Goal: Task Accomplishment & Management: Complete application form

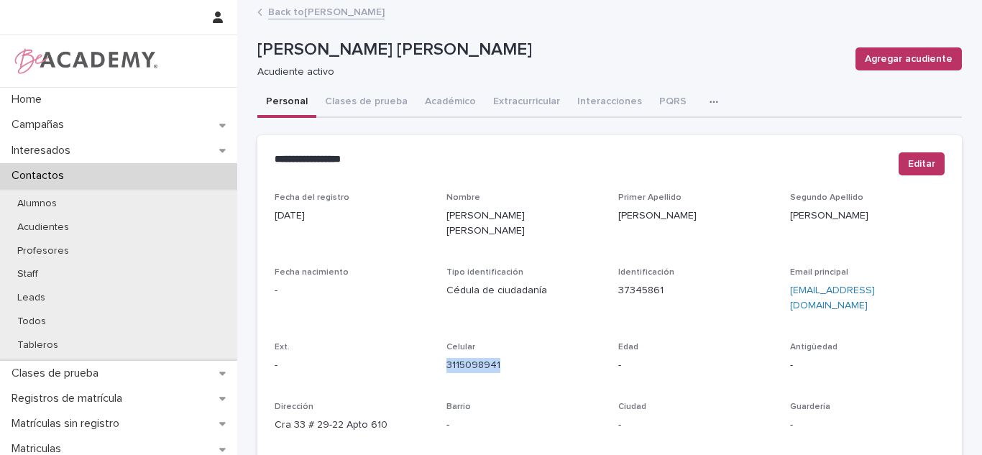
drag, startPoint x: 0, startPoint y: 0, endPoint x: 319, endPoint y: 15, distance: 318.9
click at [319, 15] on link "Back to [PERSON_NAME]" at bounding box center [326, 11] width 116 height 17
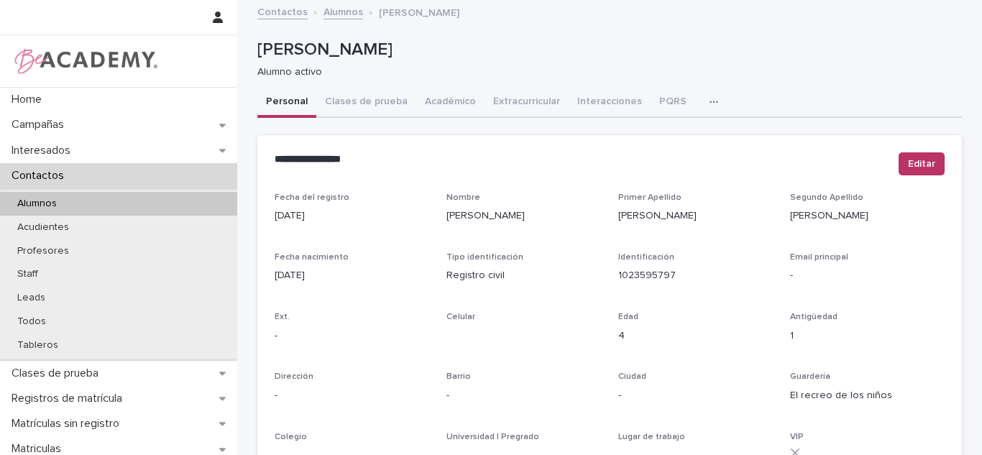
click at [619, 106] on button "Interacciones" at bounding box center [610, 103] width 82 height 30
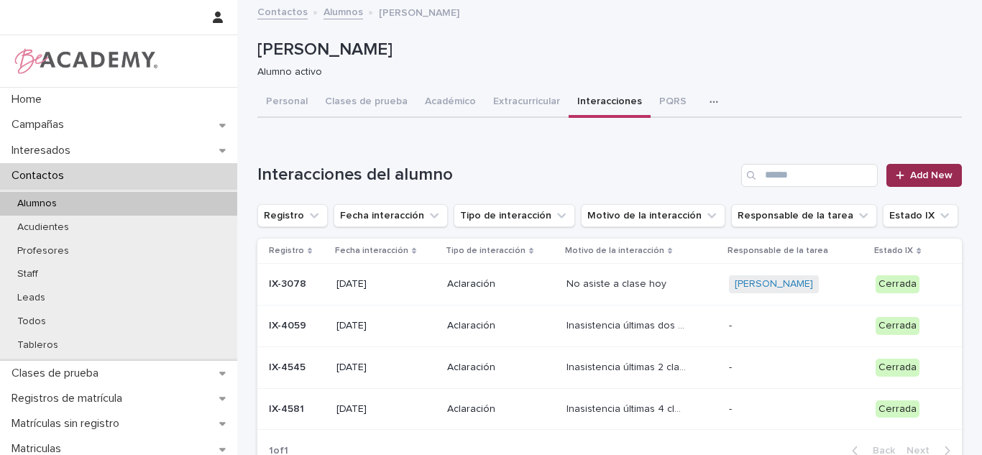
click at [915, 170] on span "Add New" at bounding box center [931, 175] width 42 height 10
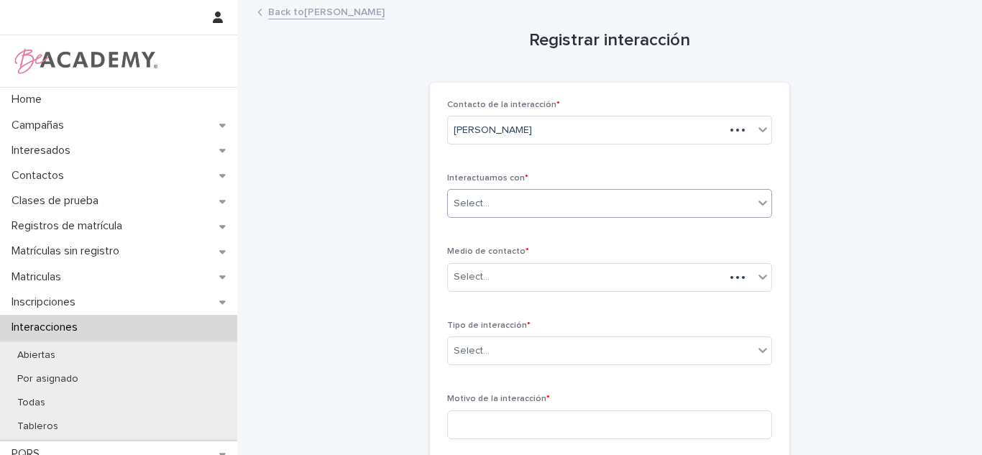
click at [534, 209] on div "Select..." at bounding box center [601, 204] width 306 height 24
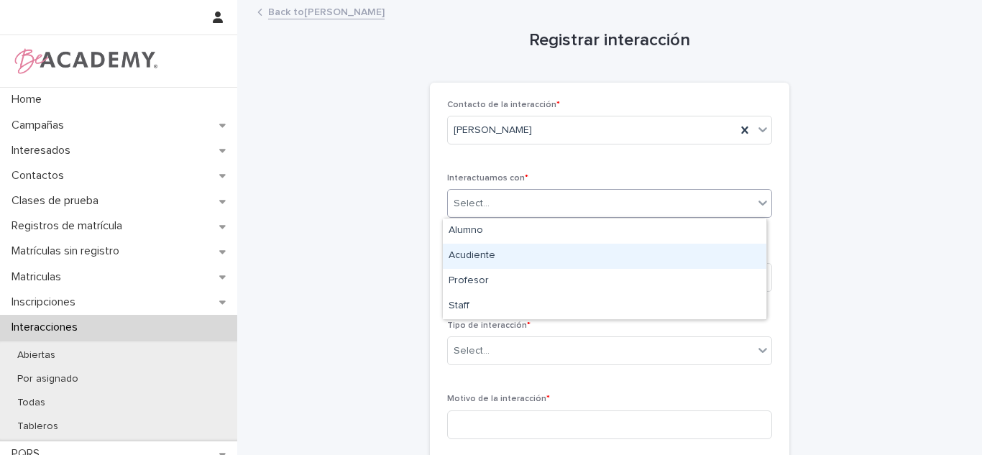
click at [518, 250] on div "Acudiente" at bounding box center [605, 256] width 324 height 25
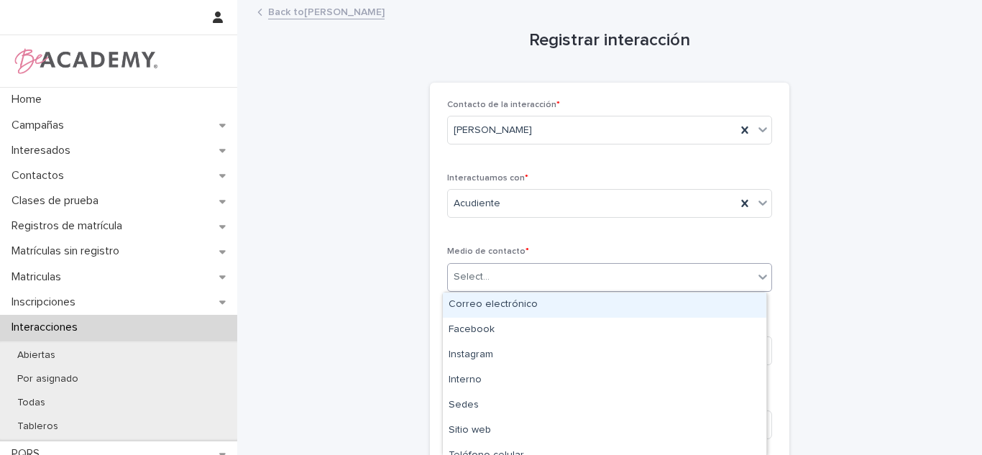
click at [506, 264] on div "Select..." at bounding box center [609, 277] width 325 height 29
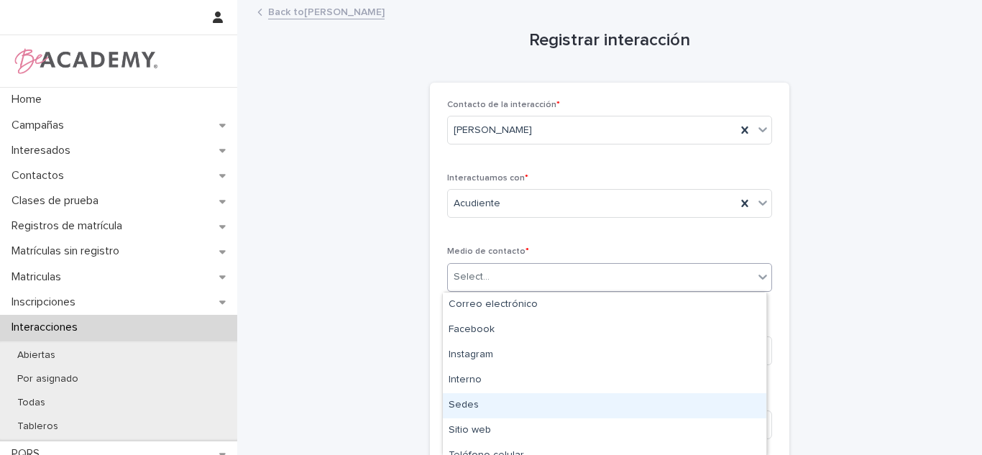
click at [490, 400] on div "Sedes" at bounding box center [605, 405] width 324 height 25
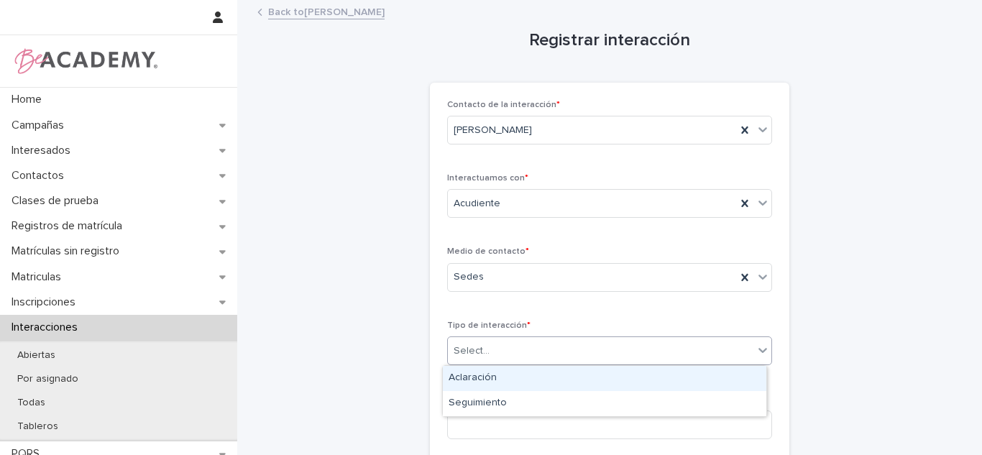
click at [491, 358] on div at bounding box center [491, 351] width 1 height 15
click at [488, 379] on div "Aclaración" at bounding box center [605, 378] width 324 height 25
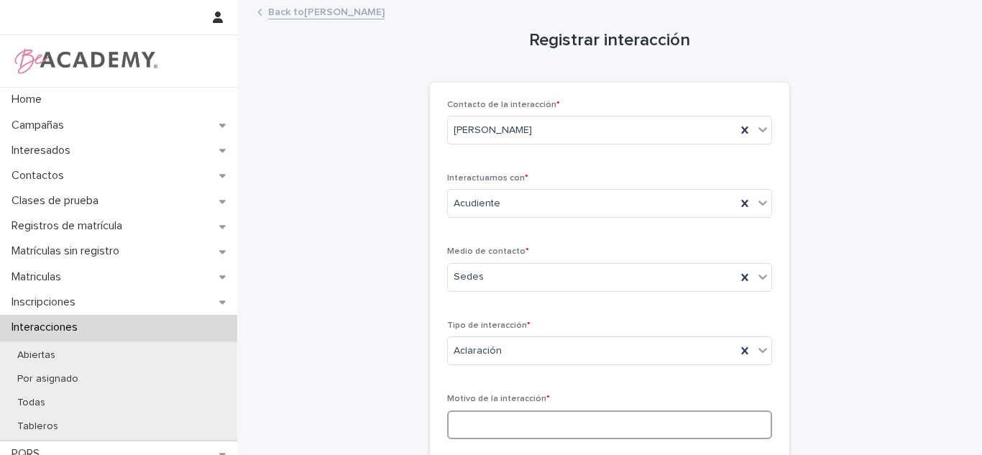
click at [485, 431] on input at bounding box center [609, 425] width 325 height 29
type input "**********"
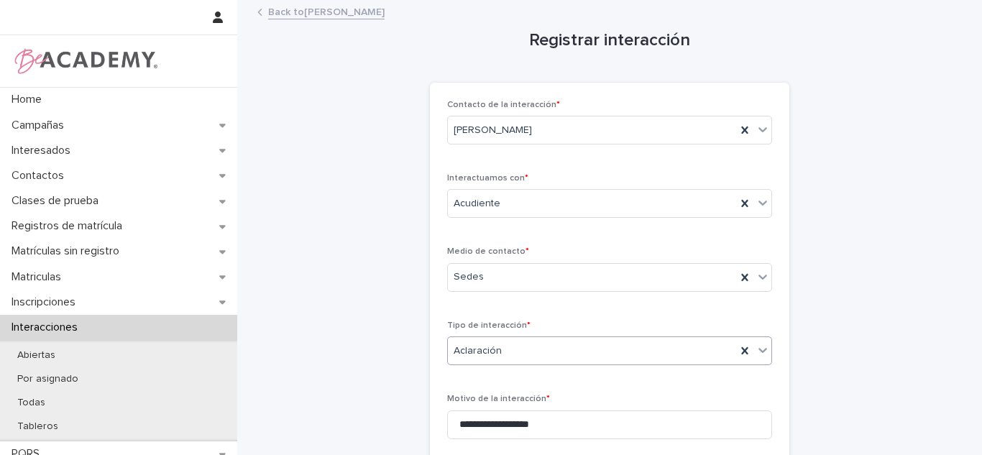
scroll to position [273, 0]
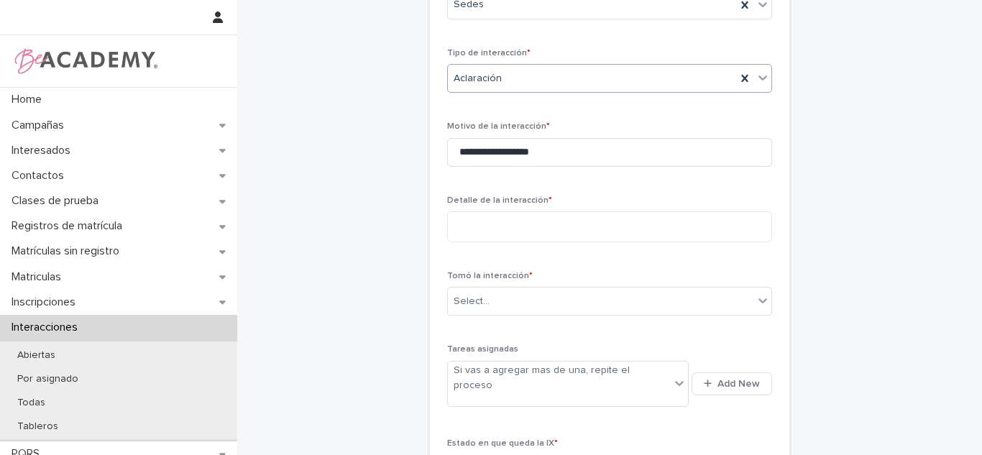
click at [480, 88] on div "Aclaración" at bounding box center [592, 79] width 288 height 24
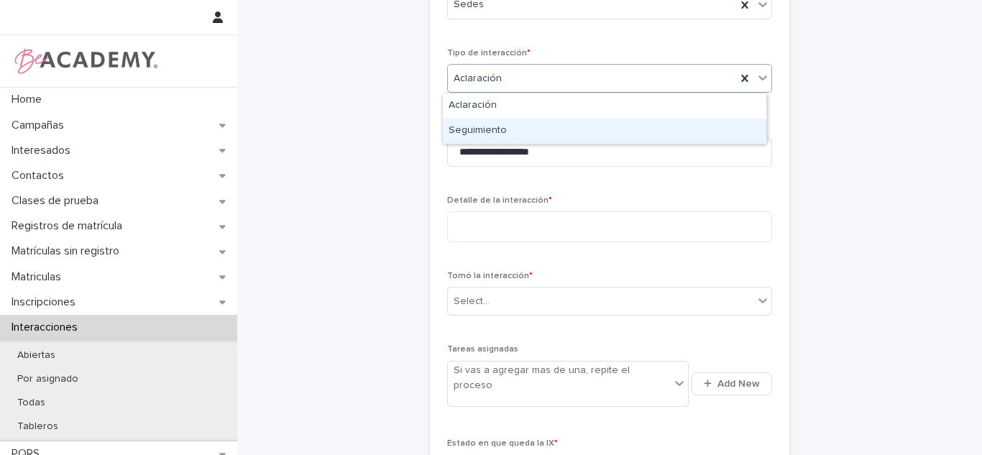
click at [478, 122] on div "Seguimiento" at bounding box center [605, 131] width 324 height 25
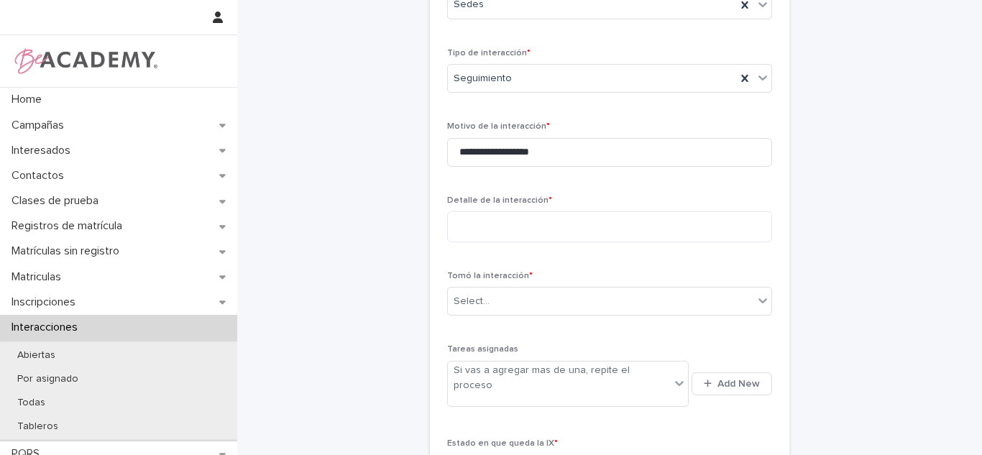
click at [480, 209] on div "Detalle de la interacción *" at bounding box center [609, 225] width 325 height 58
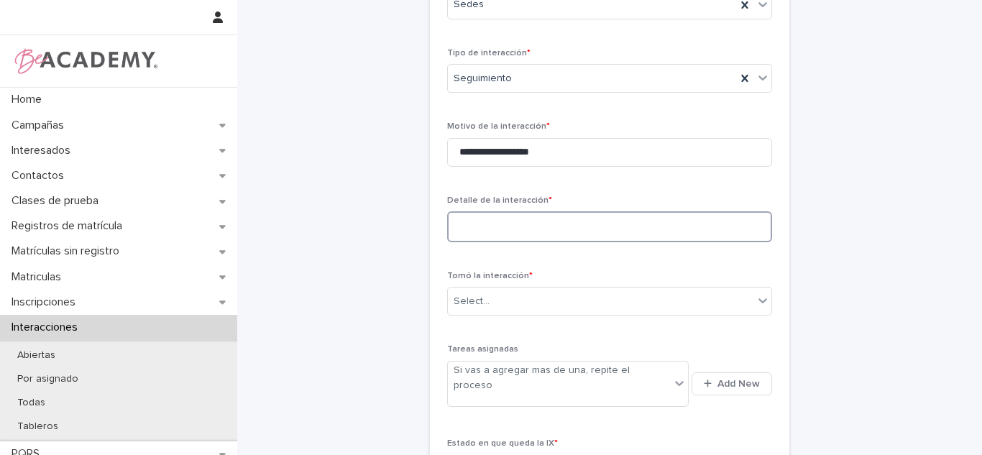
click at [478, 223] on textarea at bounding box center [609, 226] width 325 height 31
type textarea "*"
click at [523, 227] on textarea "**********" at bounding box center [609, 226] width 325 height 31
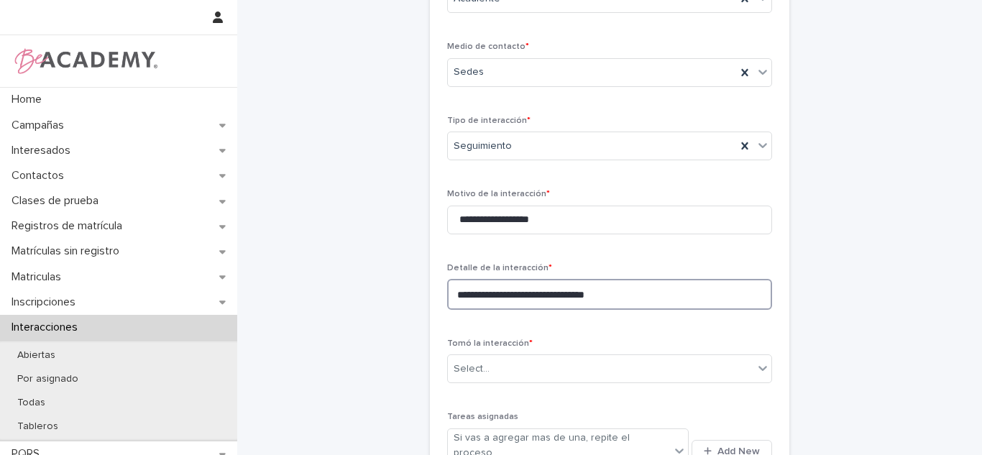
scroll to position [201, 0]
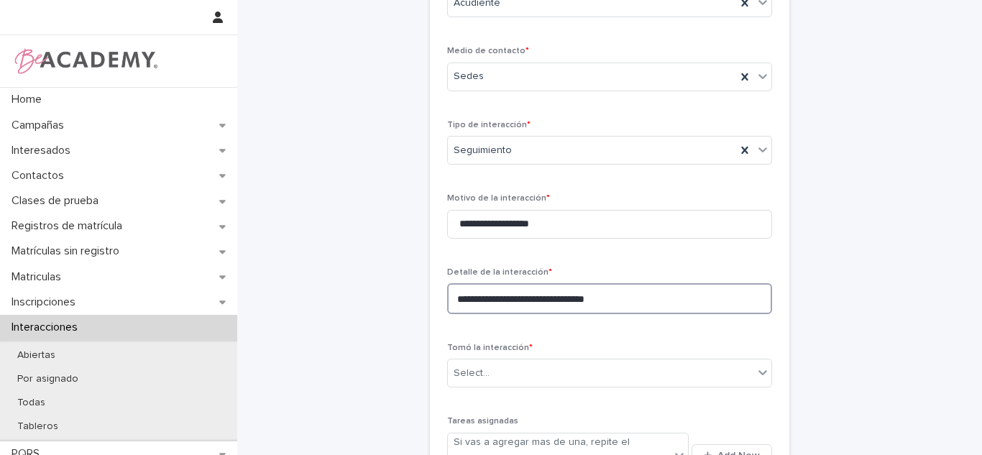
click at [644, 302] on textarea "**********" at bounding box center [609, 298] width 325 height 31
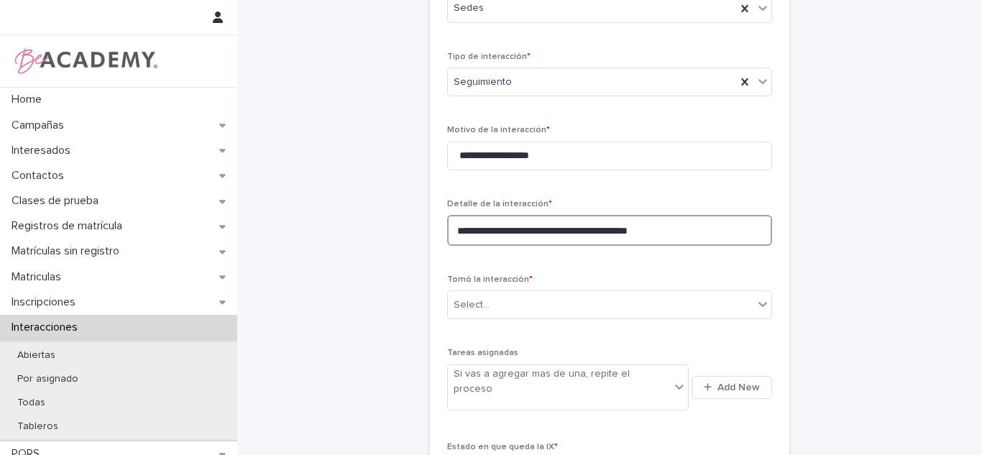
scroll to position [273, 0]
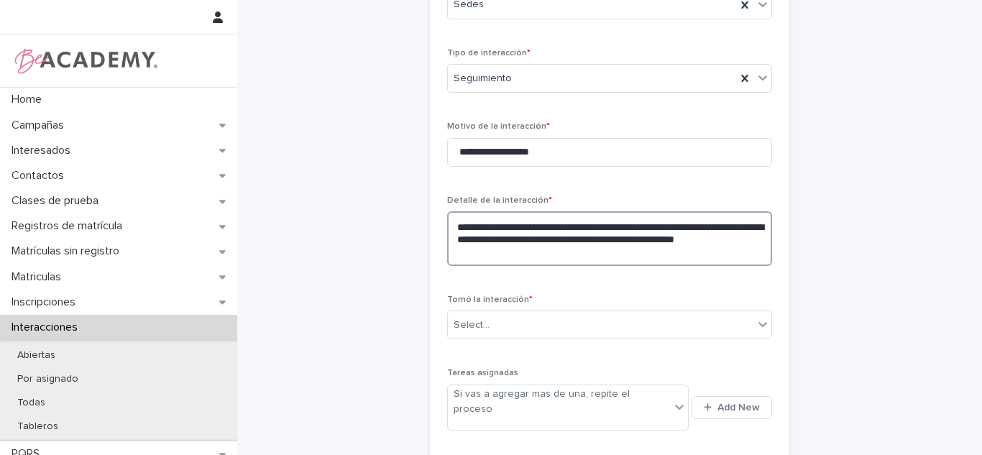
drag, startPoint x: 644, startPoint y: 247, endPoint x: 640, endPoint y: 237, distance: 11.0
click at [511, 252] on textarea "**********" at bounding box center [609, 238] width 325 height 55
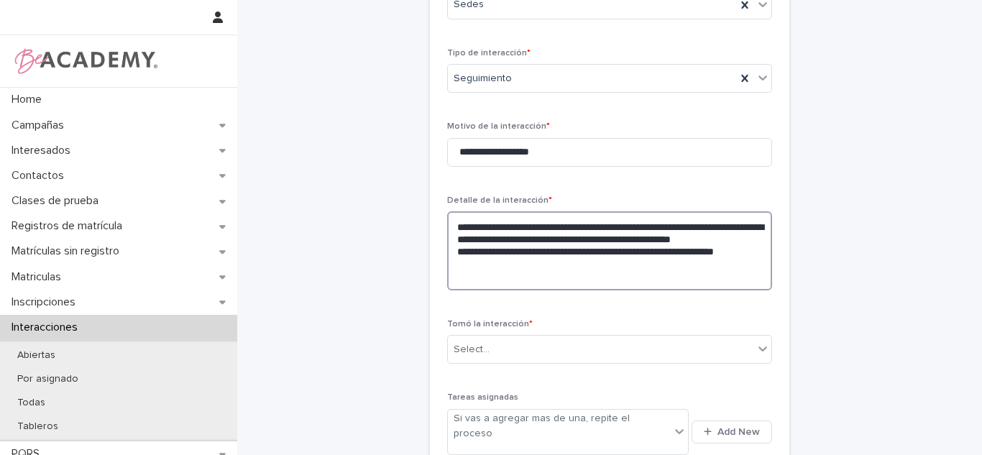
type textarea "**********"
type input "*"
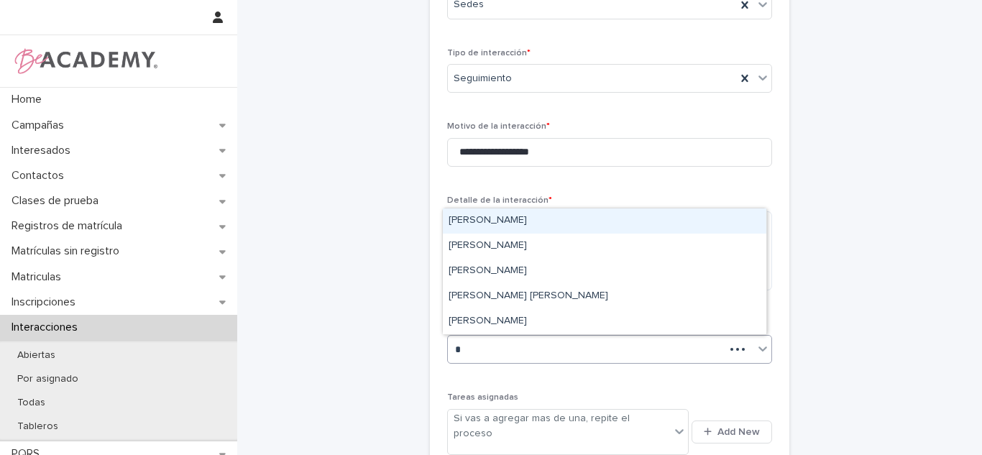
click at [506, 223] on div "[PERSON_NAME]" at bounding box center [605, 221] width 324 height 25
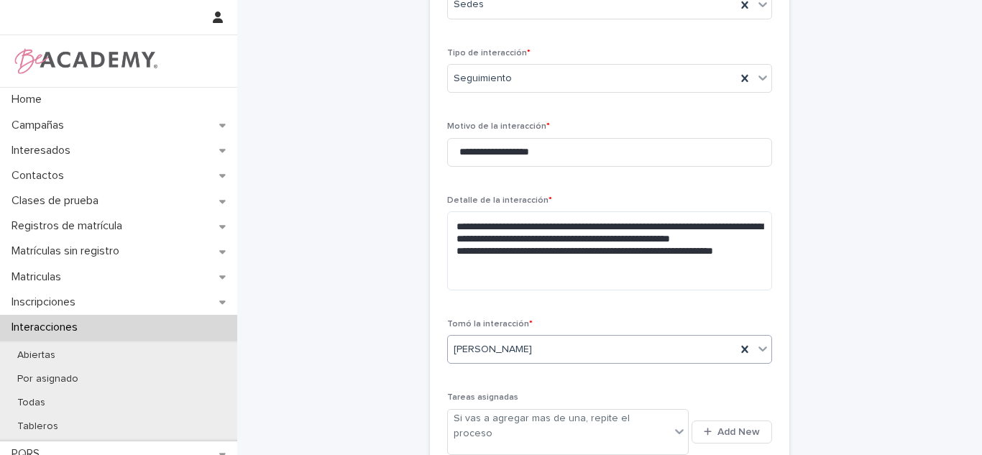
scroll to position [437, 0]
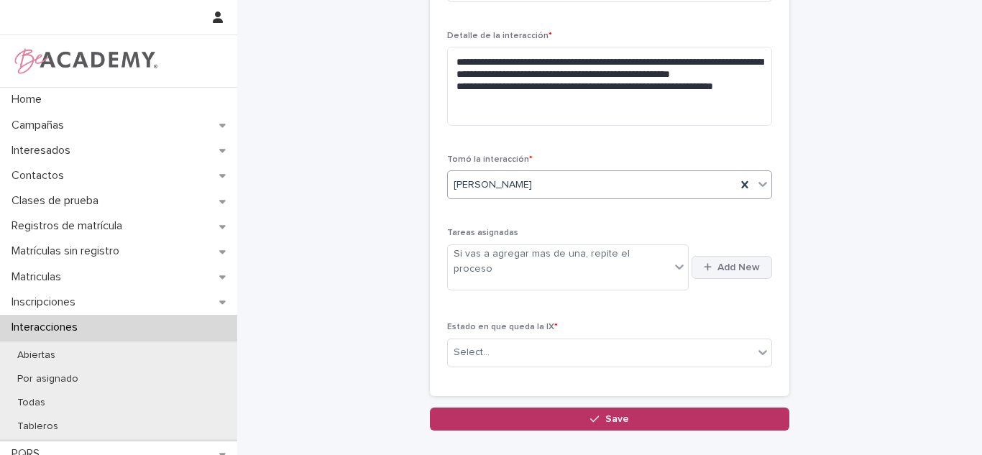
click at [764, 258] on button "Add New" at bounding box center [732, 267] width 81 height 23
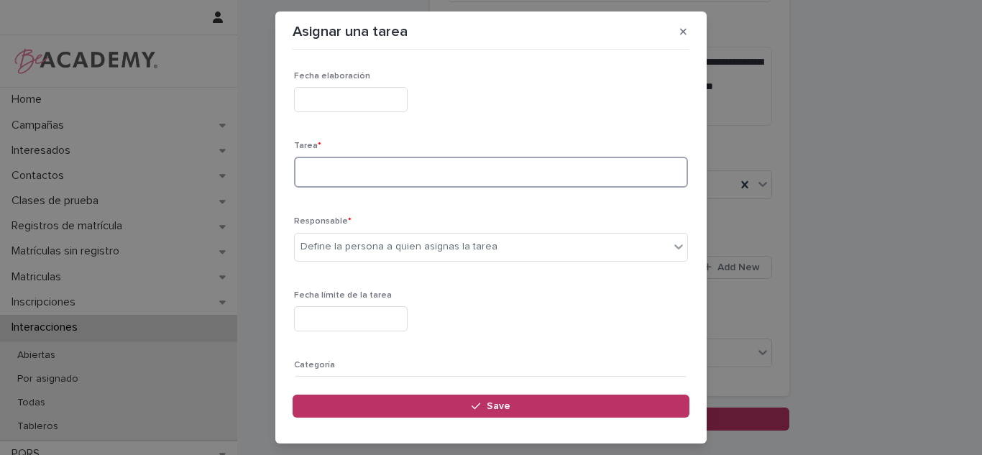
click at [402, 176] on textarea at bounding box center [491, 172] width 394 height 31
type textarea "**********"
